Goal: Register for event/course

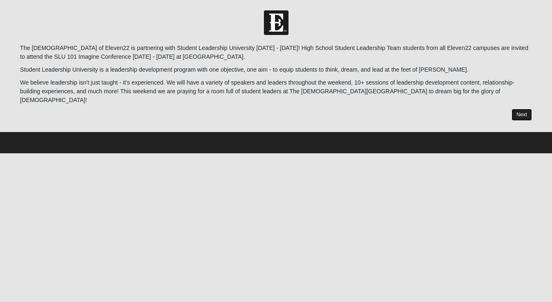
click at [519, 109] on link "Next" at bounding box center [522, 115] width 20 height 12
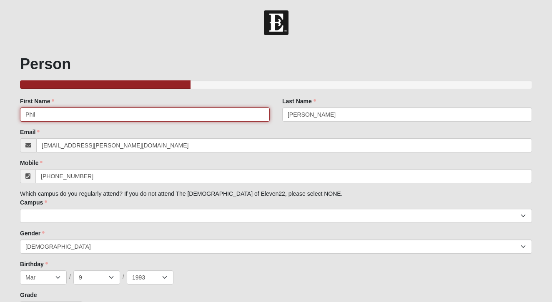
click at [168, 119] on input "Phil" at bounding box center [145, 115] width 250 height 14
type input "Courney"
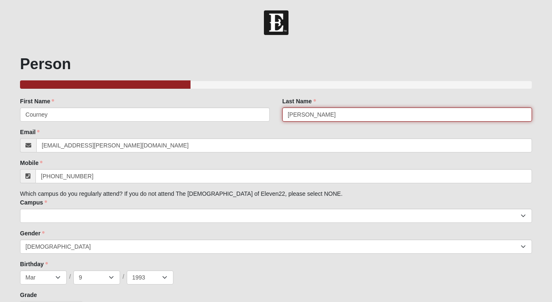
click at [307, 111] on input "[PERSON_NAME]" at bounding box center [407, 115] width 250 height 14
type input "[PERSON_NAME]"
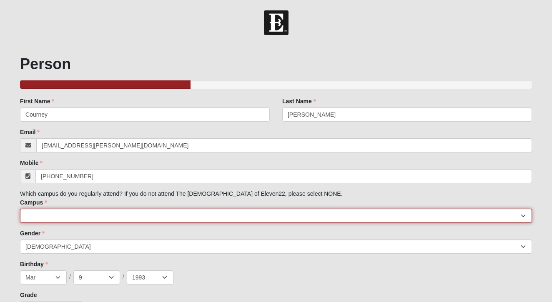
click at [69, 217] on select "[GEOGRAPHIC_DATA] [GEOGRAPHIC_DATA] (Coming Soon) Eleven22 Online [PERSON_NAME]…" at bounding box center [276, 216] width 512 height 14
select select "3"
click at [20, 209] on select "[GEOGRAPHIC_DATA] [GEOGRAPHIC_DATA] (Coming Soon) Eleven22 Online [PERSON_NAME]…" at bounding box center [276, 216] width 512 height 14
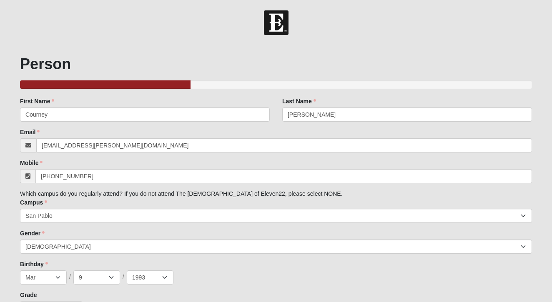
click at [75, 228] on div "Family Member to Register First Name [PERSON_NAME] First Name is required. Last…" at bounding box center [276, 206] width 512 height 219
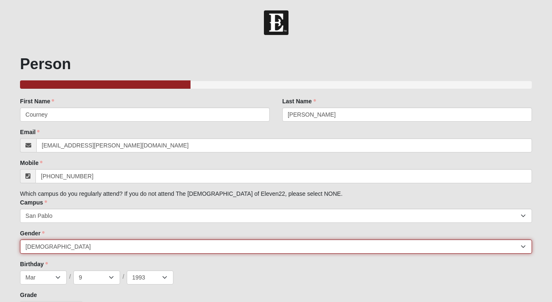
click at [74, 245] on select "[DEMOGRAPHIC_DATA] [DEMOGRAPHIC_DATA]" at bounding box center [276, 247] width 512 height 14
select select "2"
click at [20, 240] on select "[DEMOGRAPHIC_DATA] [DEMOGRAPHIC_DATA]" at bounding box center [276, 247] width 512 height 14
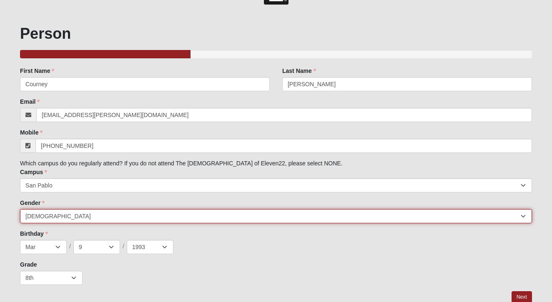
scroll to position [31, 0]
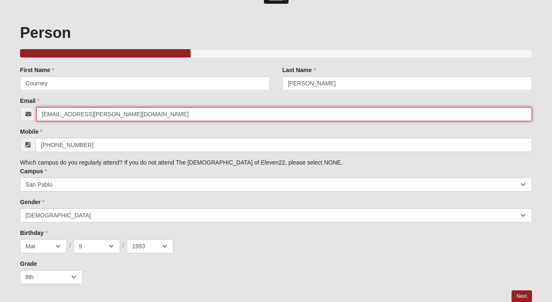
click at [76, 114] on input "[EMAIL_ADDRESS][PERSON_NAME][DOMAIN_NAME]" at bounding box center [284, 114] width 496 height 14
paste input "[EMAIL_ADDRESS]"
type input "[EMAIL_ADDRESS][DOMAIN_NAME]"
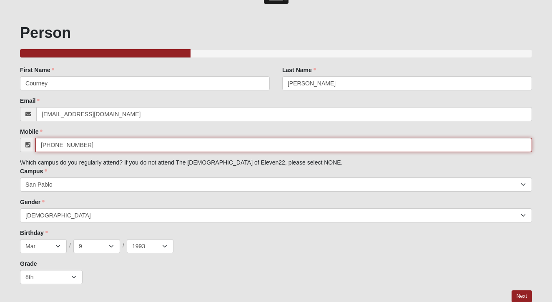
click at [83, 149] on input "[PHONE_NUMBER]" at bounding box center [283, 145] width 497 height 14
paste input "904) 667-2750"
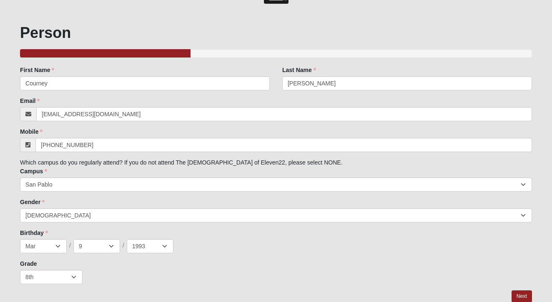
type input "[PHONE_NUMBER]"
click at [45, 244] on select "Jan Feb Mar Apr May Jun [DATE] Aug Sep Oct Nov Dec" at bounding box center [43, 246] width 47 height 14
select select "12"
click at [20, 239] on select "Jan Feb Mar Apr May Jun [DATE] Aug Sep Oct Nov Dec" at bounding box center [43, 246] width 47 height 14
click at [88, 242] on select "1 2 3 4 5 6 7 8 9 10 11 12 13 14 15 16 17 18 19 20 21 22 23 24 25 26 27 28 29 3…" at bounding box center [96, 246] width 47 height 14
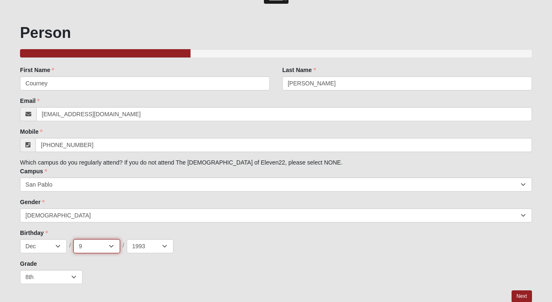
select select "20"
click at [73, 239] on select "1 2 3 4 5 6 7 8 9 10 11 12 13 14 15 16 17 18 19 20 21 22 23 24 25 26 27 28 29 3…" at bounding box center [96, 246] width 47 height 14
click at [156, 245] on select "2025 2024 2023 2022 2021 2020 2019 2018 2017 2016 2015 2014 2013 2012 2011 2010…" at bounding box center [150, 246] width 47 height 14
select select "2009"
click at [127, 239] on select "2025 2024 2023 2022 2021 2020 2019 2018 2017 2016 2015 2014 2013 2012 2011 2010…" at bounding box center [150, 246] width 47 height 14
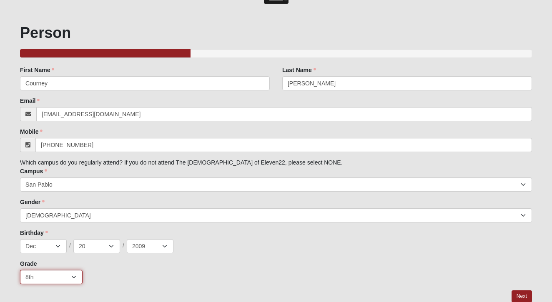
click at [69, 277] on select "K 1st 2nd 3rd 4th 5th 6th 7th 8th 9th 10th 11th 12th" at bounding box center [51, 277] width 63 height 14
select select "2"
click at [20, 270] on select "K 1st 2nd 3rd 4th 5th 6th 7th 8th 9th 10th 11th 12th" at bounding box center [51, 277] width 63 height 14
click at [127, 264] on div "Grade K 1st 2nd 3rd 4th 5th 6th 7th 8th 9th 10th 11th 12th" at bounding box center [276, 272] width 512 height 25
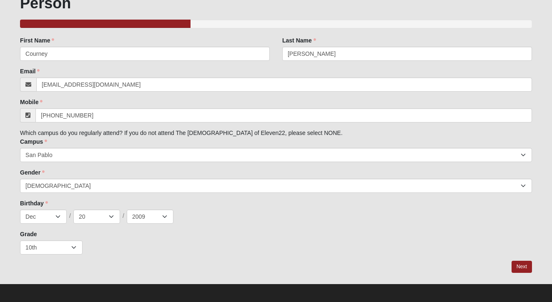
scroll to position [64, 0]
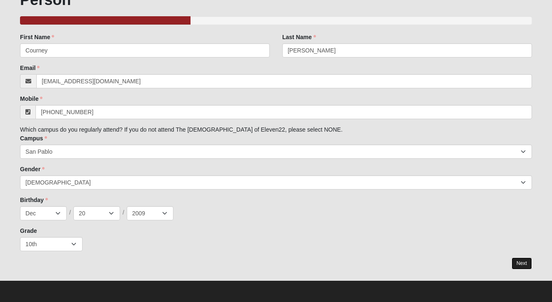
click at [522, 262] on link "Next" at bounding box center [522, 264] width 20 height 12
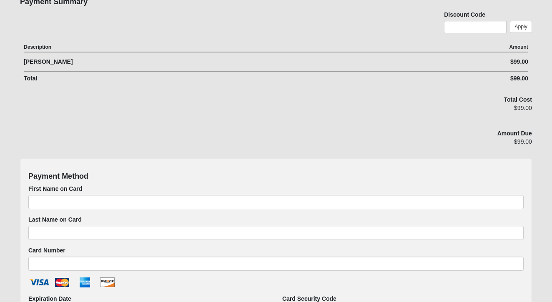
scroll to position [259, 0]
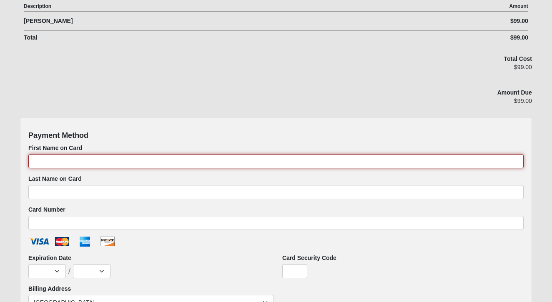
click at [155, 162] on input "First Name on Card" at bounding box center [275, 161] width 495 height 14
type input "Phil"
type input "[PERSON_NAME]"
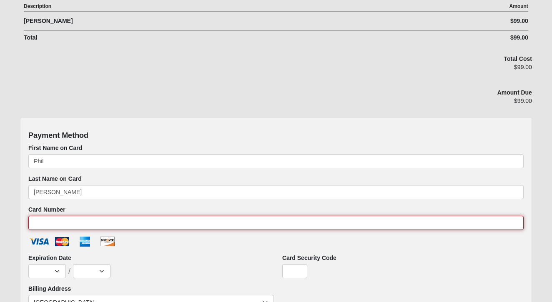
type input "[CREDIT_CARD_NUMBER]"
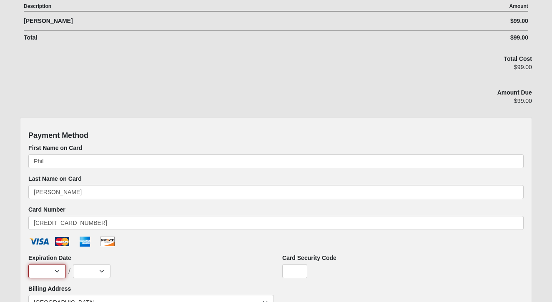
select select "10"
select select "2028"
type input "221"
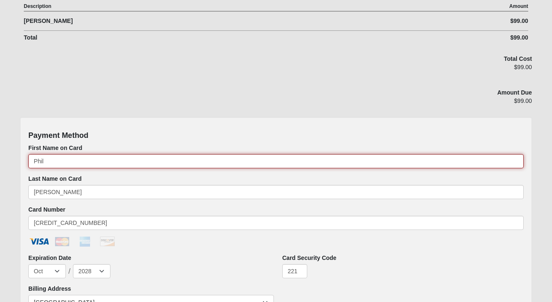
click at [114, 163] on input "Phil" at bounding box center [275, 161] width 495 height 14
type input "[PERSON_NAME]"
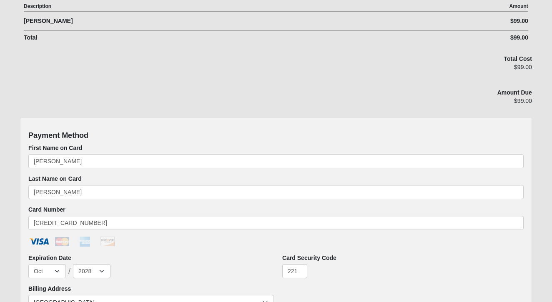
click at [156, 80] on div "Total Cost $99.00 Amount Due $99.00" at bounding box center [276, 86] width 525 height 63
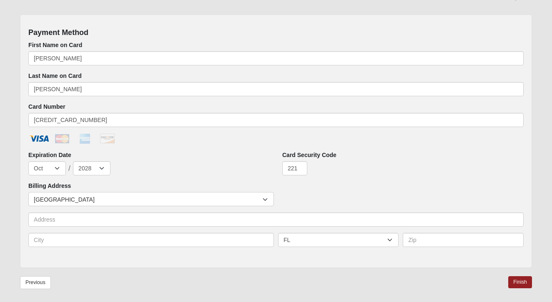
scroll to position [361, 0]
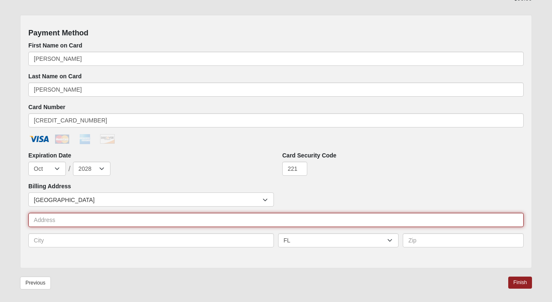
click at [170, 224] on input "text" at bounding box center [275, 220] width 495 height 14
type input "[STREET_ADDRESS]"
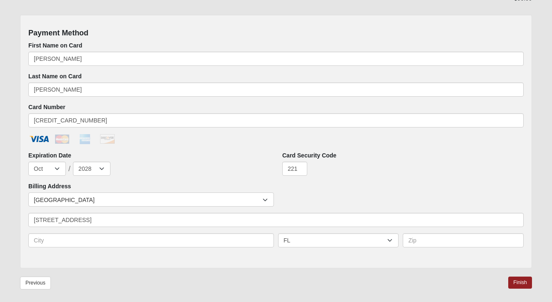
type input "[GEOGRAPHIC_DATA]"
type input "32250"
click at [201, 160] on div "Expiration Date Jan Feb Mar Apr May Jun [DATE] Aug Sep Oct Nov Dec / 2025 2026 …" at bounding box center [148, 163] width 241 height 25
click at [524, 280] on link "Finish" at bounding box center [520, 283] width 24 height 12
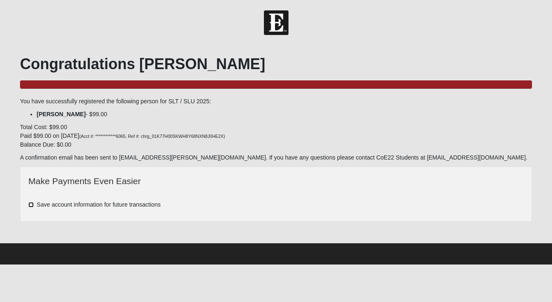
click at [32, 204] on input "Save account information for future transactions" at bounding box center [30, 204] width 5 height 5
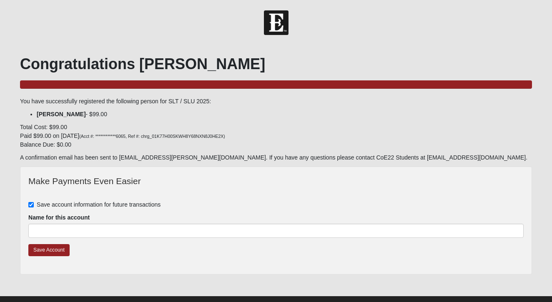
click at [27, 202] on div "Make Payments Even Easier Save account information for future transactions Name…" at bounding box center [276, 220] width 512 height 108
click at [34, 202] on label "Save account information for future transactions" at bounding box center [94, 205] width 132 height 9
click at [34, 202] on input "Save account information for future transactions" at bounding box center [30, 204] width 5 height 5
checkbox input "false"
